Goal: Task Accomplishment & Management: Use online tool/utility

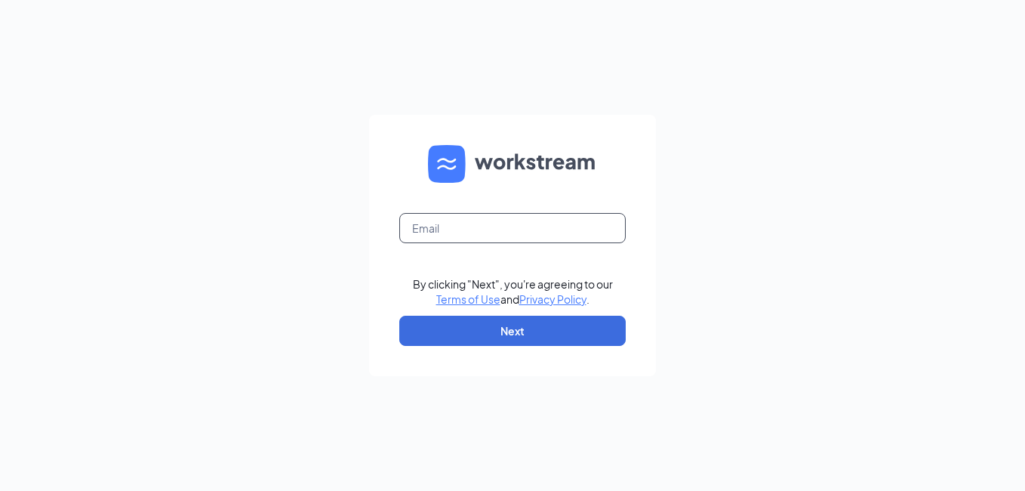
click at [520, 232] on input "text" at bounding box center [512, 228] width 226 height 30
type input "[EMAIL_ADDRESS][DOMAIN_NAME]"
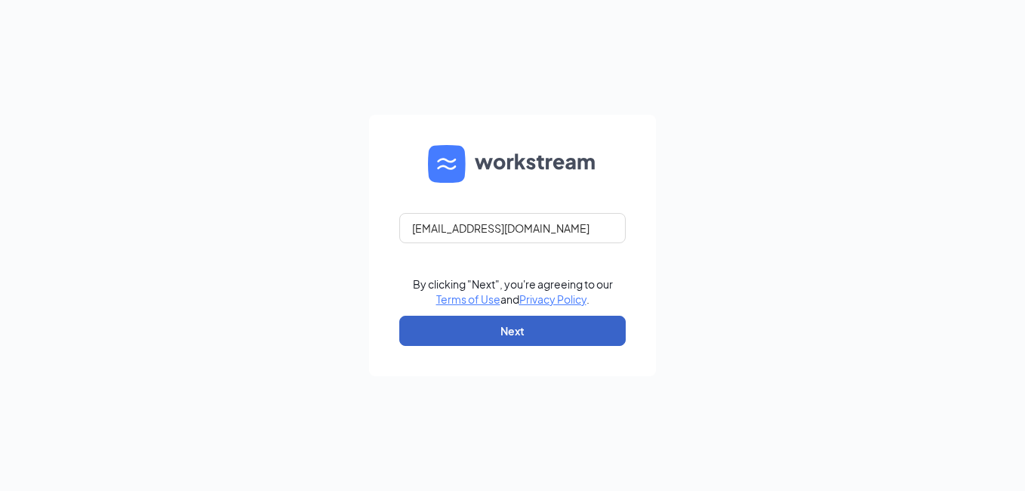
click at [503, 328] on button "Next" at bounding box center [512, 330] width 226 height 30
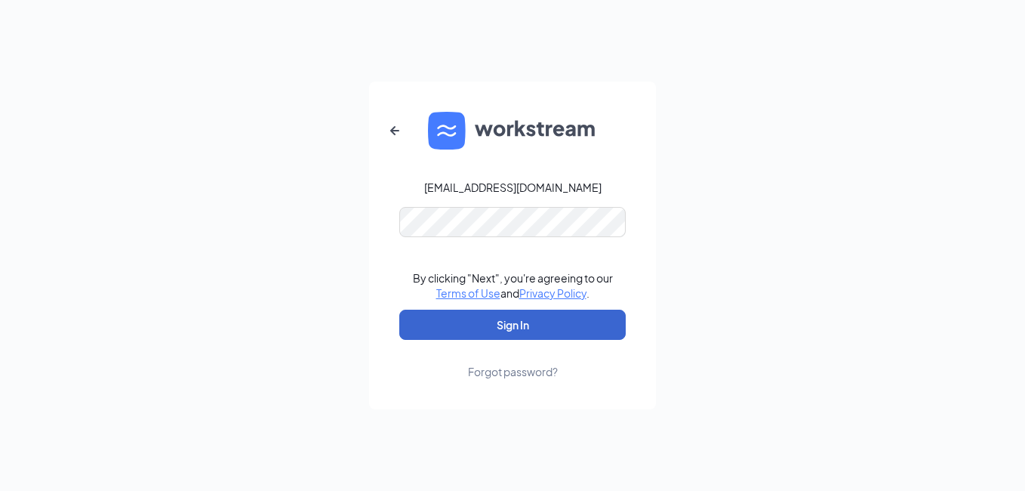
click at [505, 318] on button "Sign In" at bounding box center [512, 324] width 226 height 30
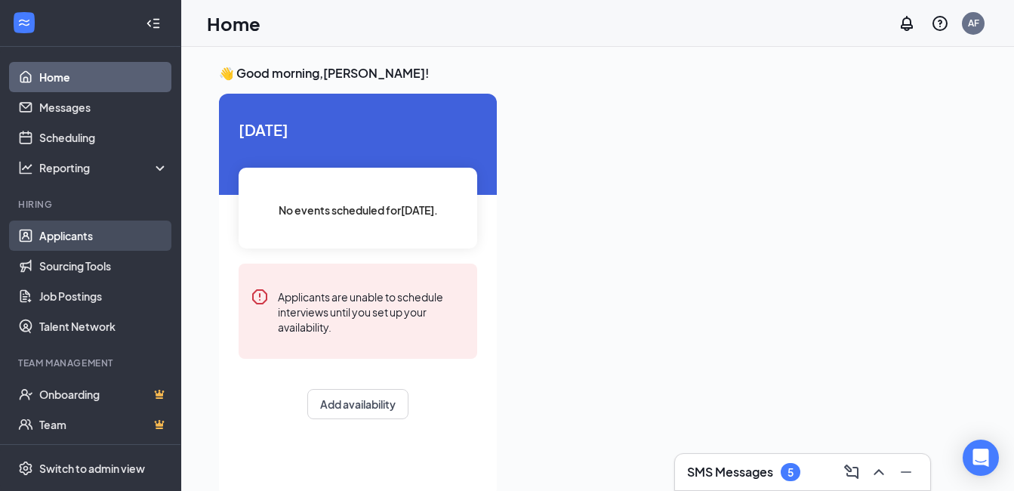
click at [90, 230] on link "Applicants" at bounding box center [103, 235] width 129 height 30
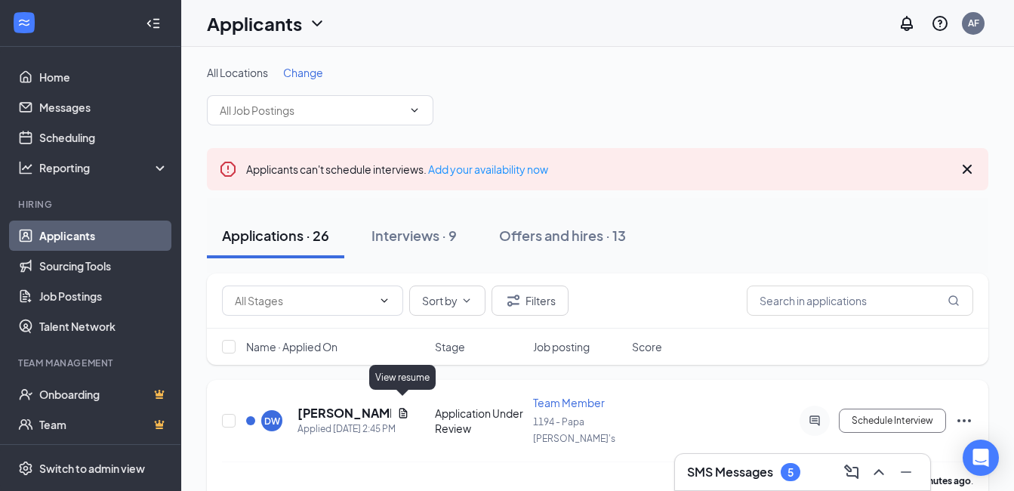
click at [408, 407] on icon "Document" at bounding box center [403, 413] width 12 height 12
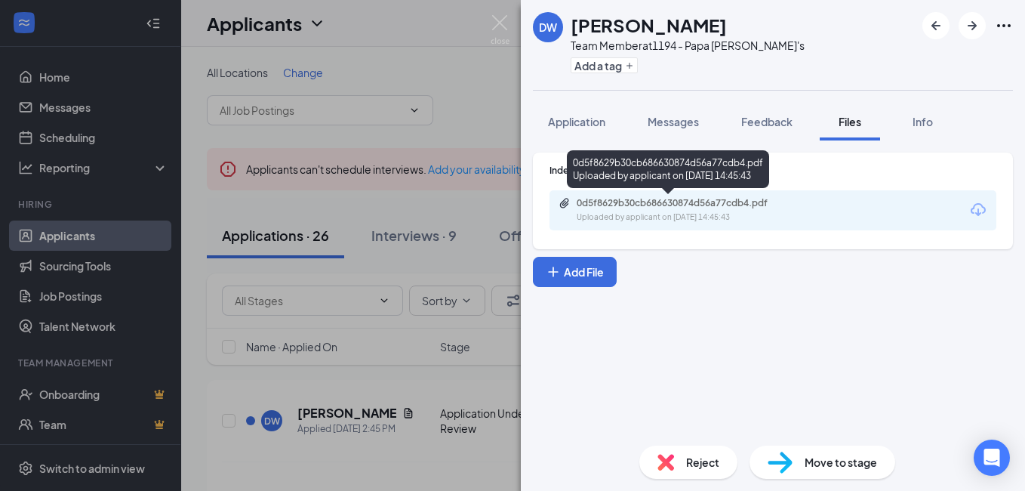
click at [708, 219] on div "Uploaded by applicant on [DATE] 14:45:43" at bounding box center [690, 217] width 226 height 12
